Goal: Find specific page/section: Find specific page/section

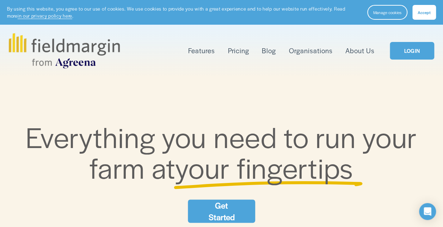
click at [413, 50] on link "LOGIN" at bounding box center [412, 51] width 44 height 18
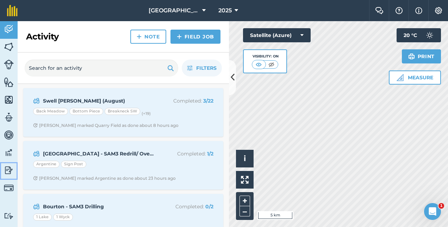
click at [9, 171] on img at bounding box center [9, 170] width 10 height 11
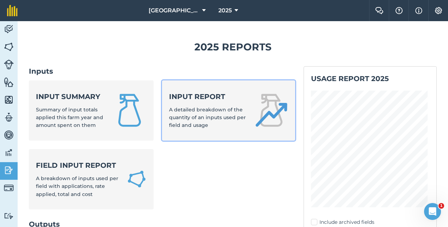
click at [224, 102] on div "Input report A detailed breakdown of the quantity of an inputs used per field a…" at bounding box center [207, 111] width 77 height 38
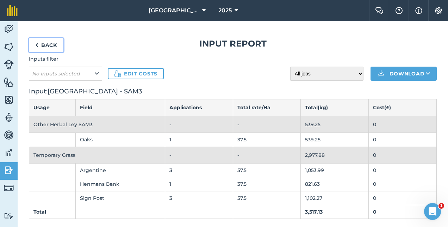
click at [43, 44] on link "Back" at bounding box center [46, 45] width 35 height 14
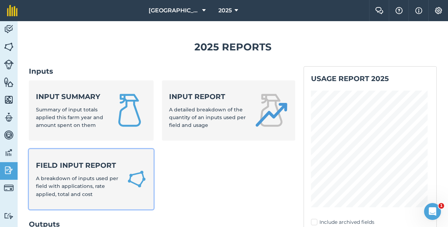
click at [68, 165] on strong "Field Input Report" at bounding box center [77, 165] width 82 height 10
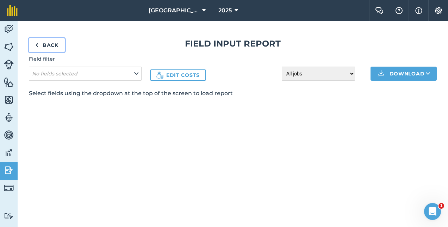
click at [49, 45] on link "Back" at bounding box center [47, 45] width 36 height 14
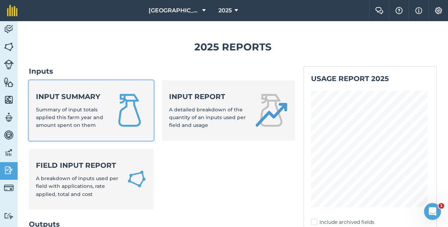
click at [55, 95] on strong "Input summary" at bounding box center [70, 97] width 68 height 10
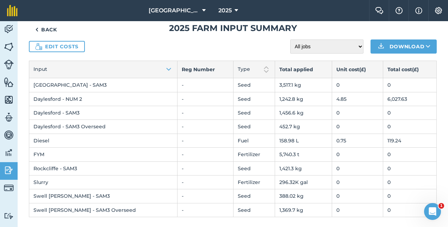
scroll to position [15, 0]
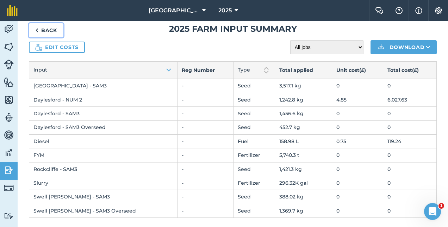
click at [46, 29] on link "Back" at bounding box center [46, 30] width 35 height 14
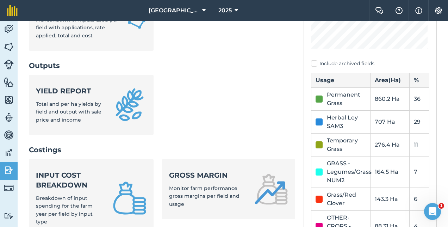
scroll to position [173, 0]
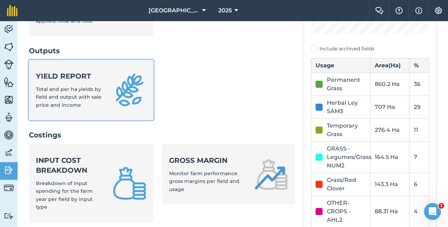
click at [78, 81] on div "Yield report Total and per ha yields by field and output with sale price and in…" at bounding box center [70, 90] width 68 height 38
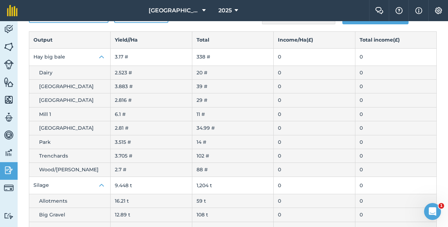
scroll to position [52, 0]
